Goal: Book appointment/travel/reservation

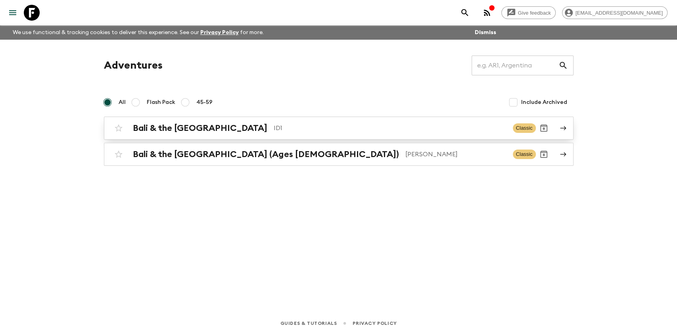
click at [274, 126] on p "ID1" at bounding box center [390, 128] width 233 height 10
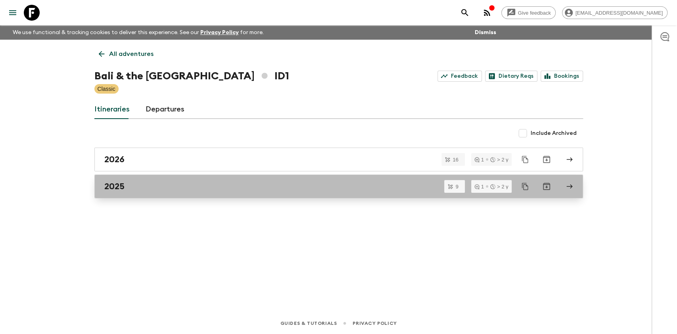
click at [137, 186] on div "2025" at bounding box center [331, 186] width 454 height 10
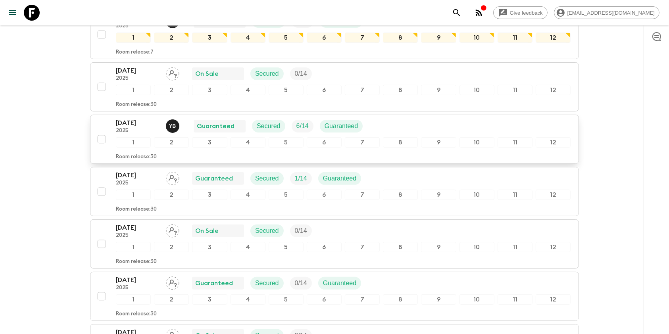
scroll to position [159, 0]
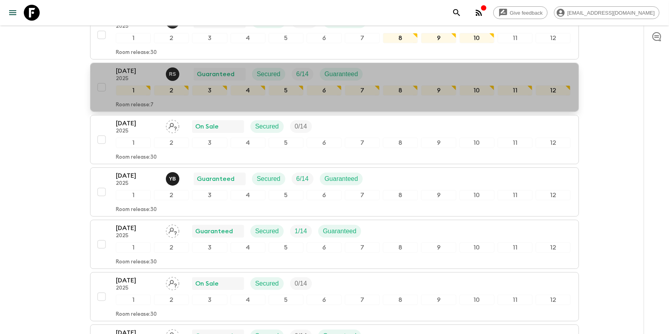
click at [129, 73] on p "[DATE]" at bounding box center [138, 71] width 44 height 10
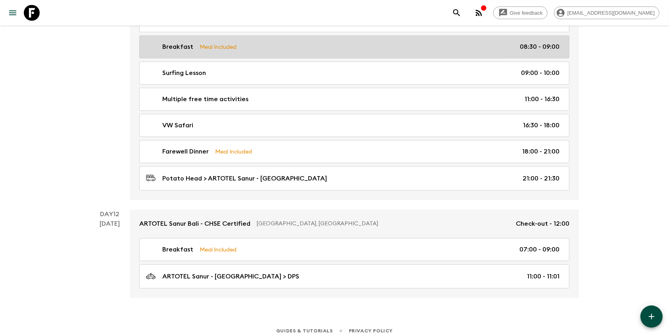
scroll to position [1790, 0]
